Goal: Understand process/instructions

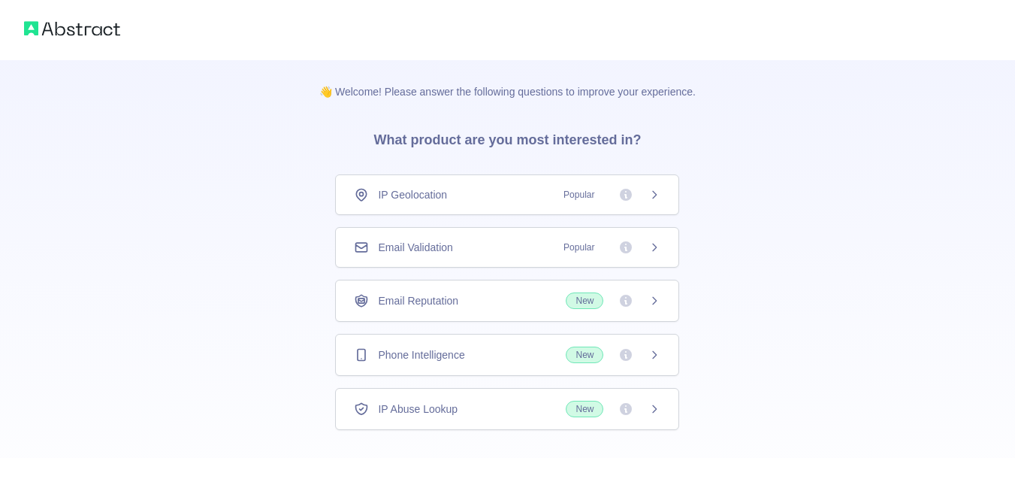
click at [409, 242] on span "Email Validation" at bounding box center [415, 247] width 74 height 15
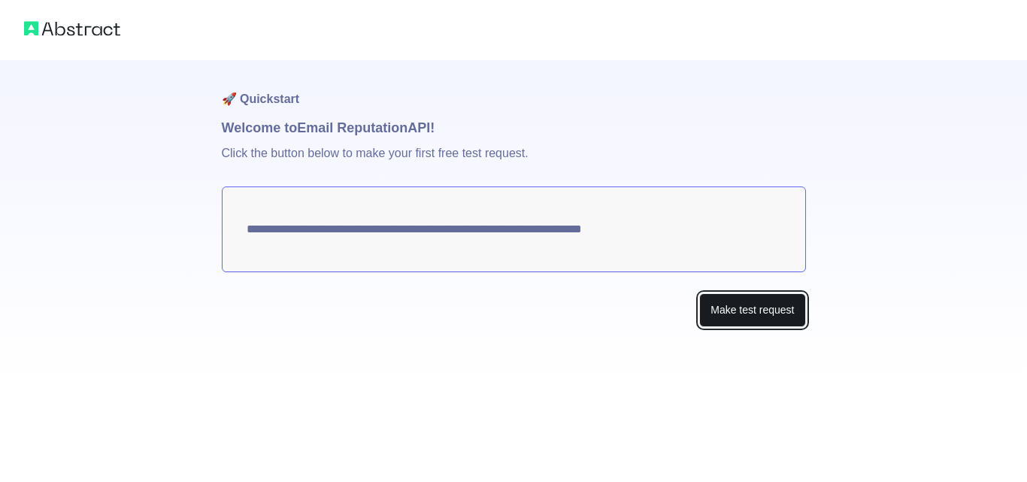
click at [775, 318] on button "Make test request" at bounding box center [752, 310] width 106 height 34
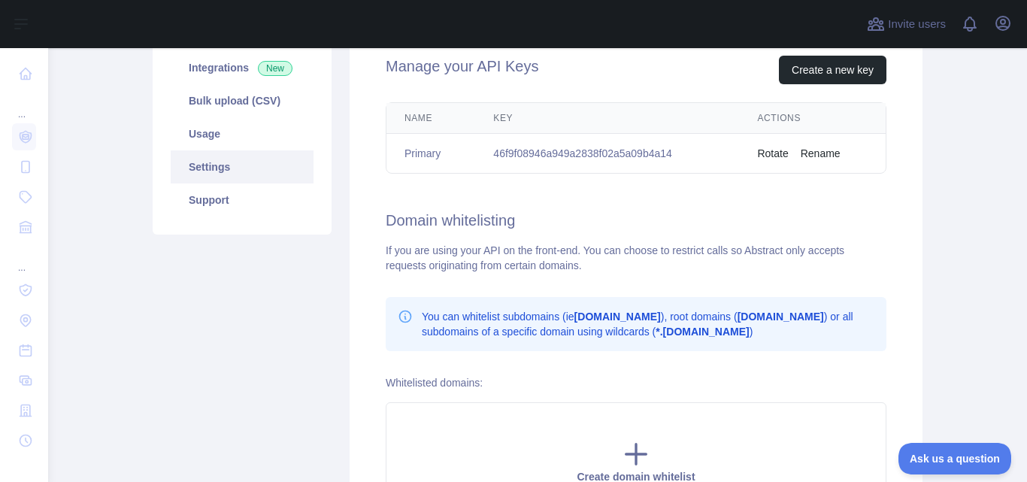
click at [577, 156] on td "46f9f08946a949a2838f02a5a09b4a14" at bounding box center [607, 154] width 264 height 40
copy td "46f9f08946a949a2838f02a5a09b4a14"
